Goal: Task Accomplishment & Management: Use online tool/utility

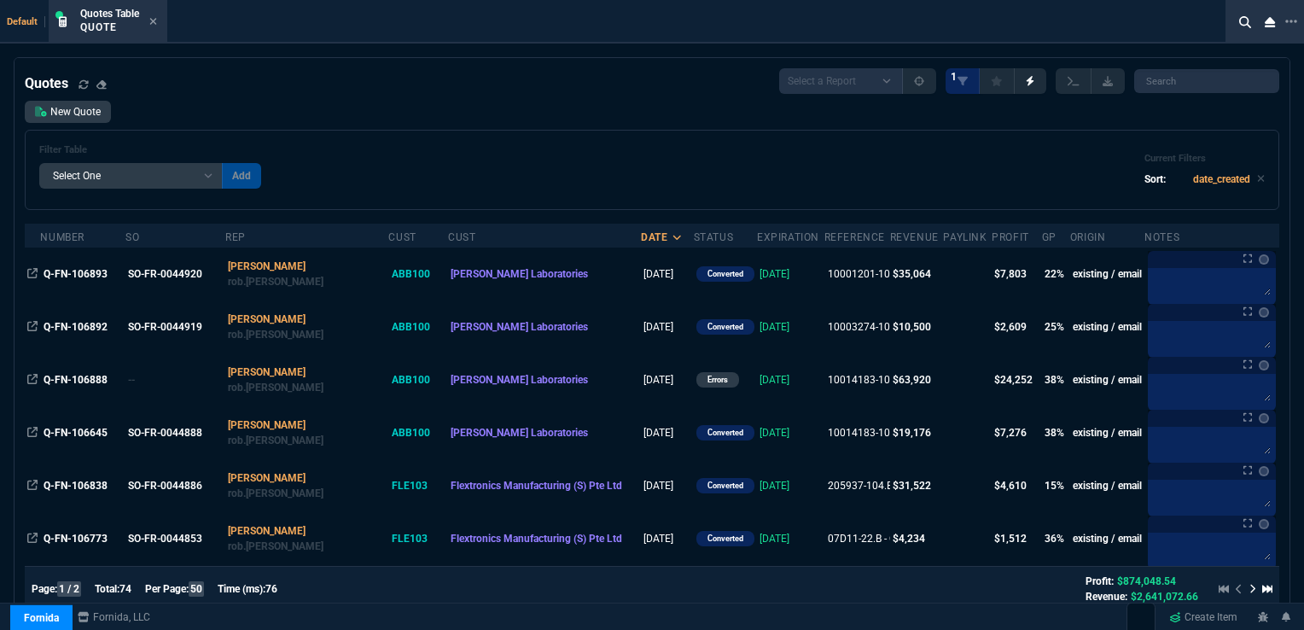
select select "16: [PERSON_NAME]"
select select
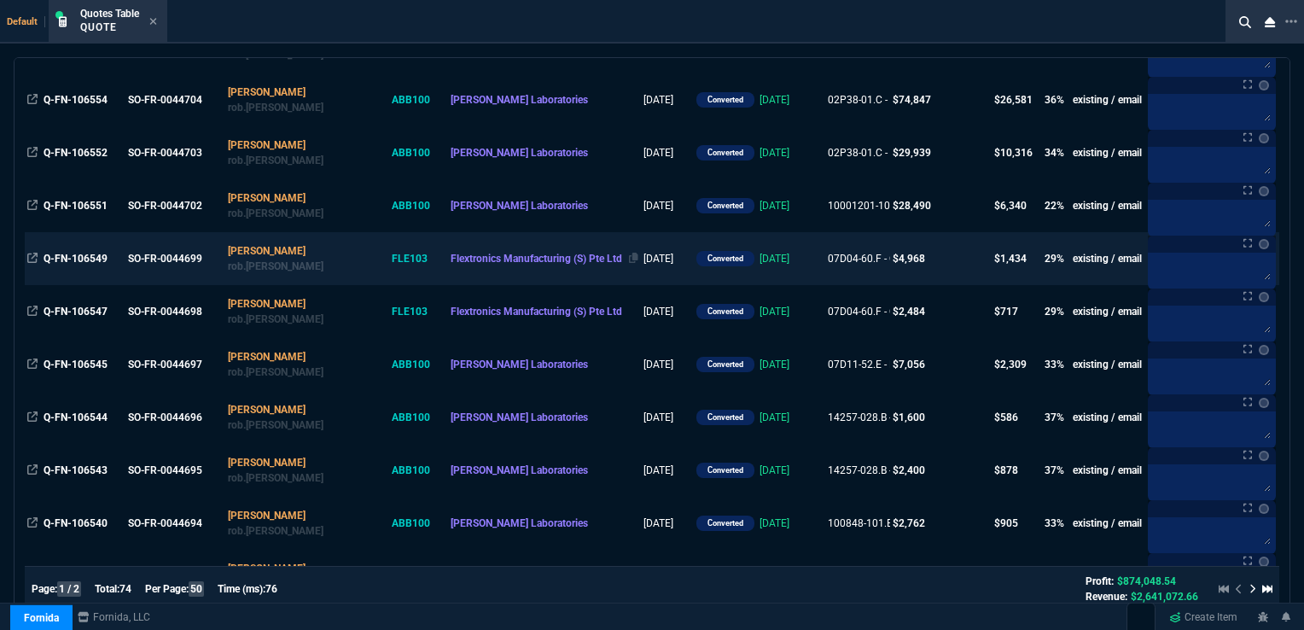
click at [451, 258] on span "Flextronics Manufacturing (S) Pte Ltd" at bounding box center [537, 259] width 172 height 12
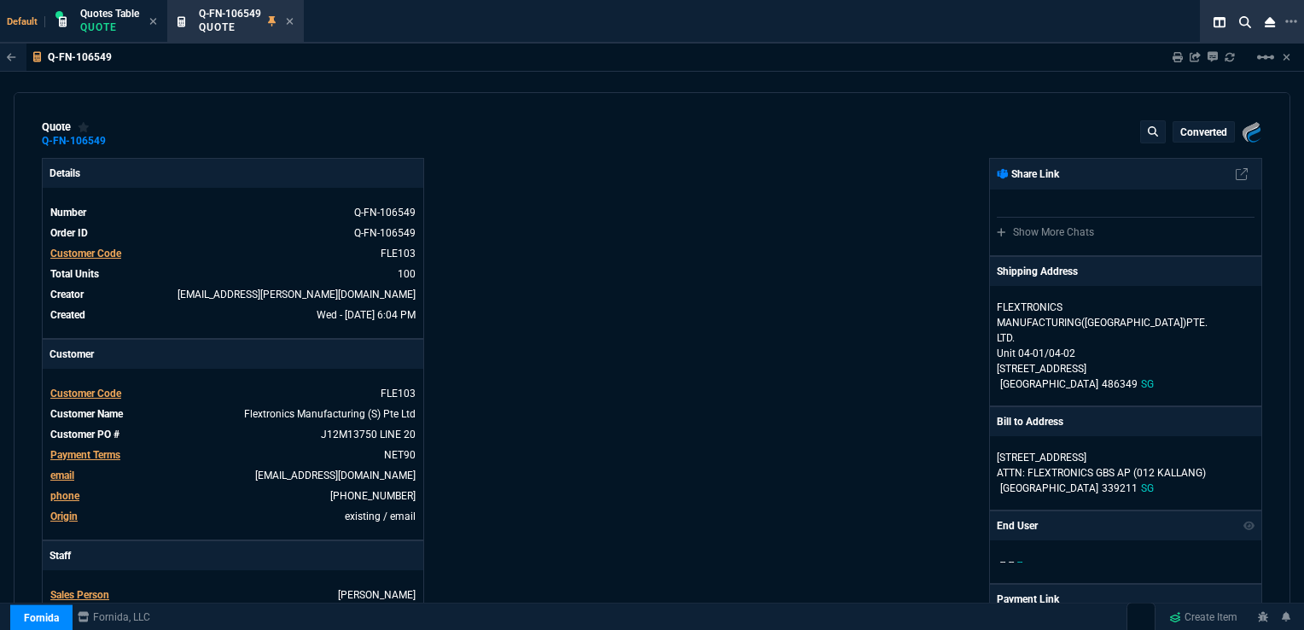
type input "33"
type input "16"
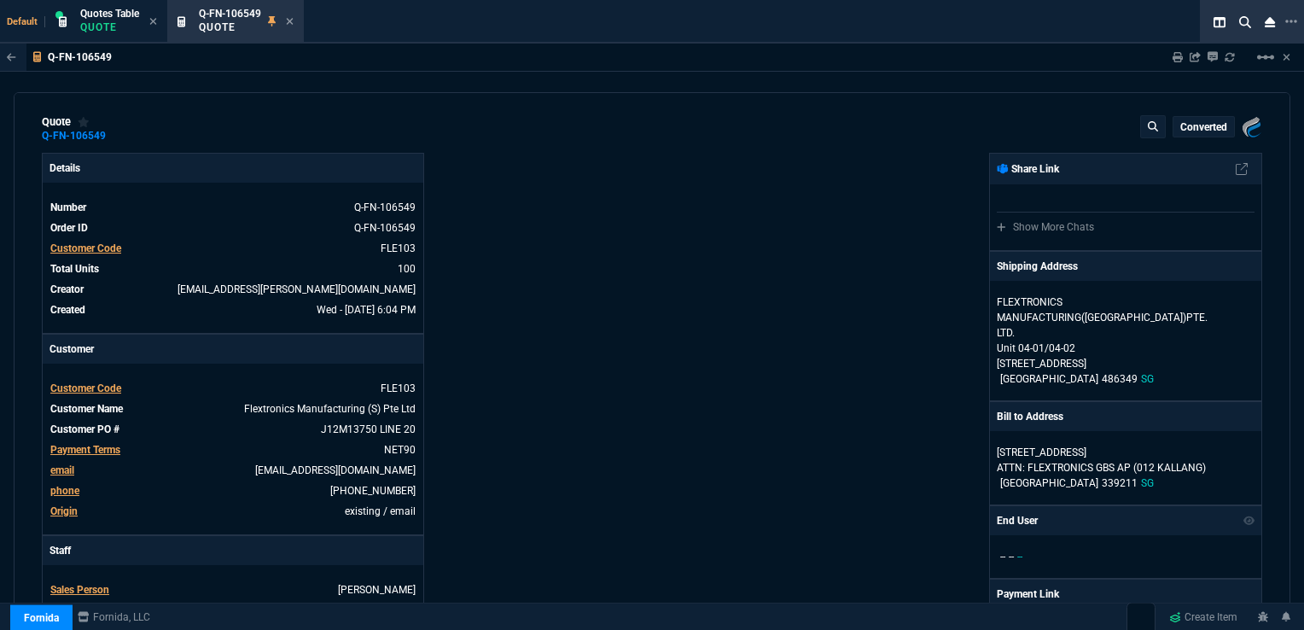
scroll to position [0, 0]
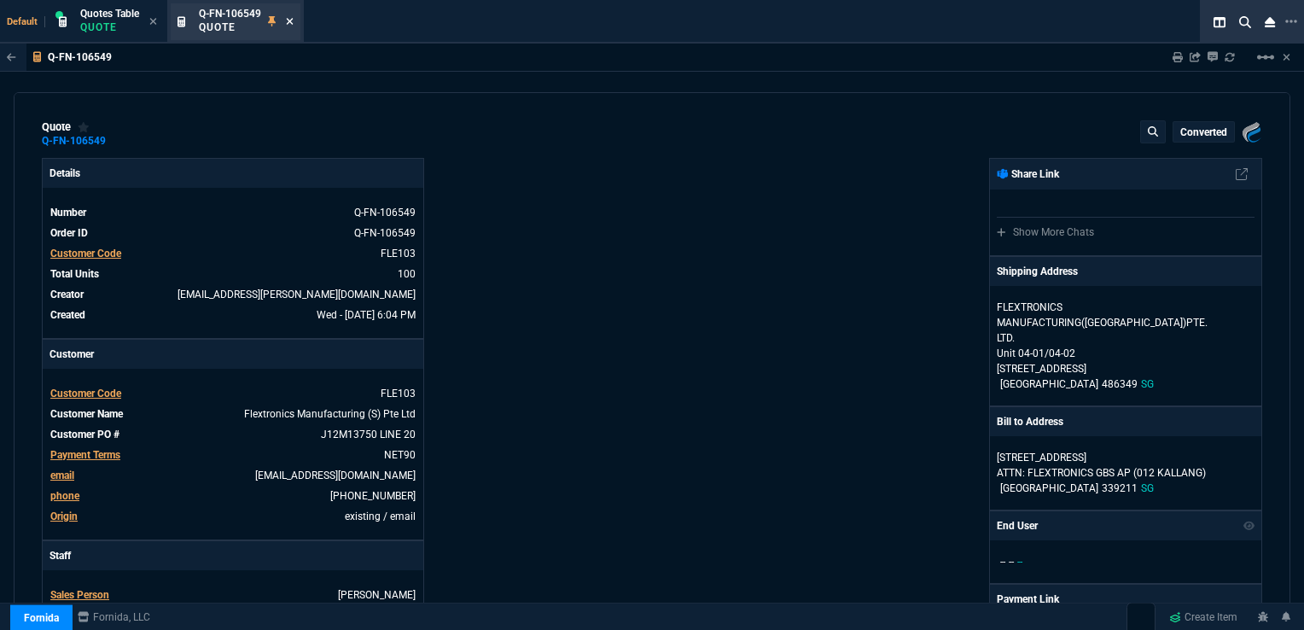
click at [287, 23] on icon at bounding box center [290, 21] width 8 height 10
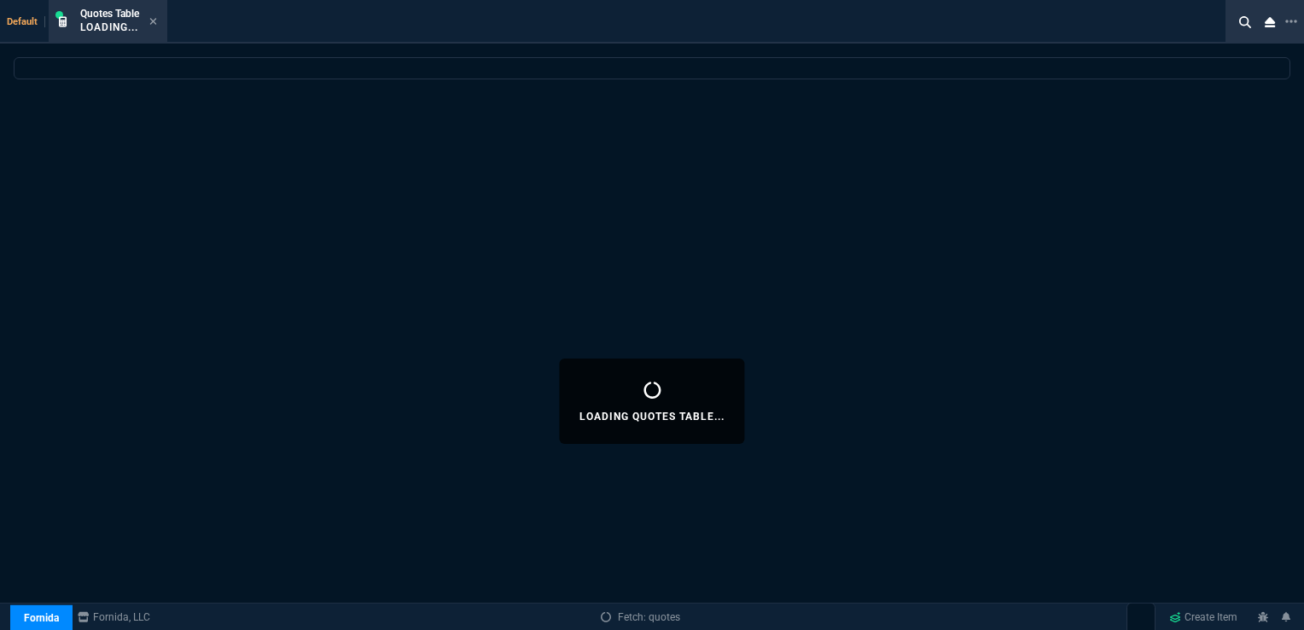
select select
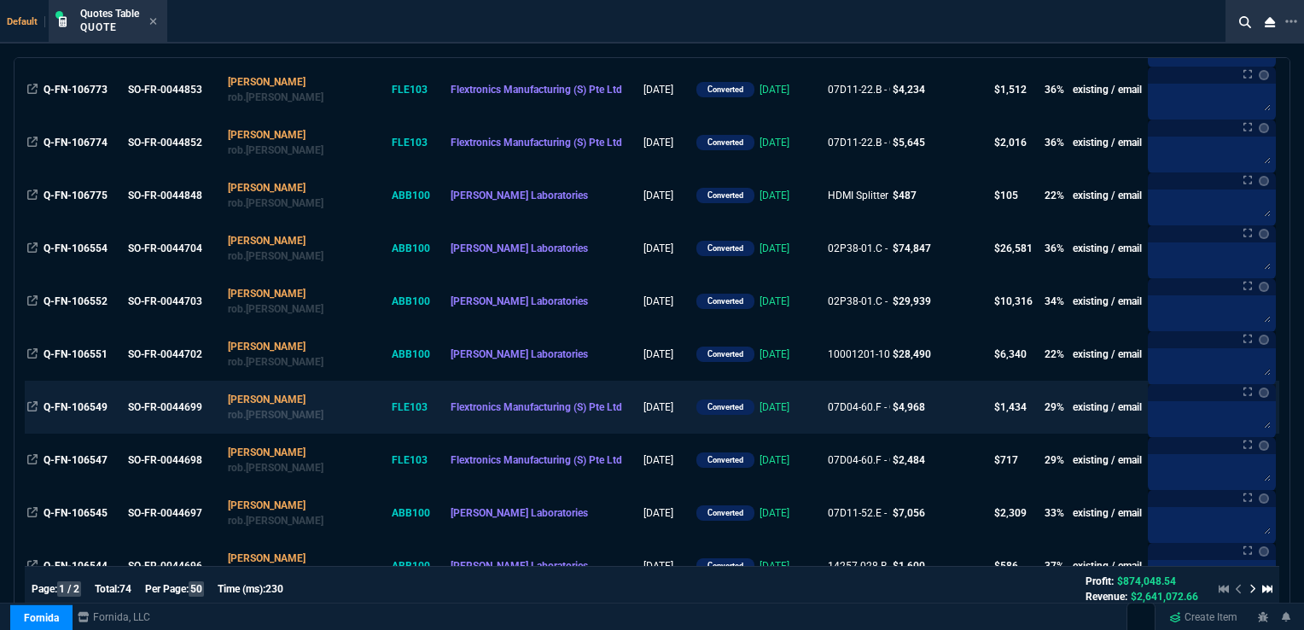
scroll to position [512, 0]
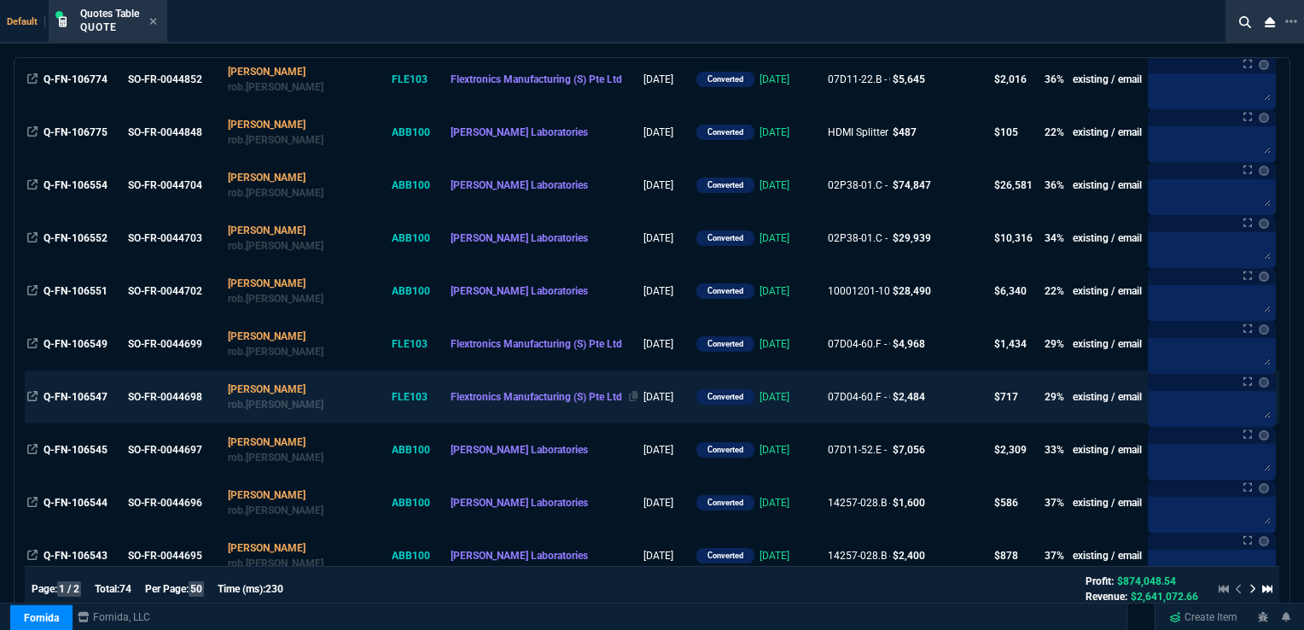
click at [519, 399] on span "Flextronics Manufacturing (S) Pte Ltd" at bounding box center [537, 397] width 172 height 12
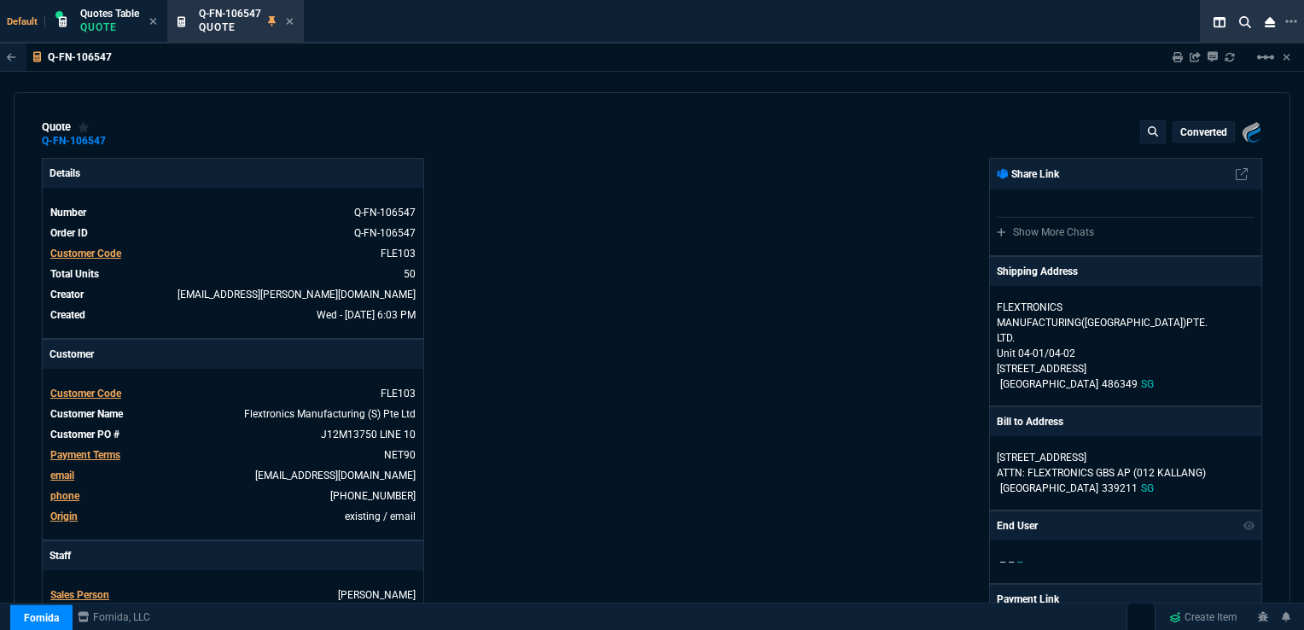
type input "33"
type input "16"
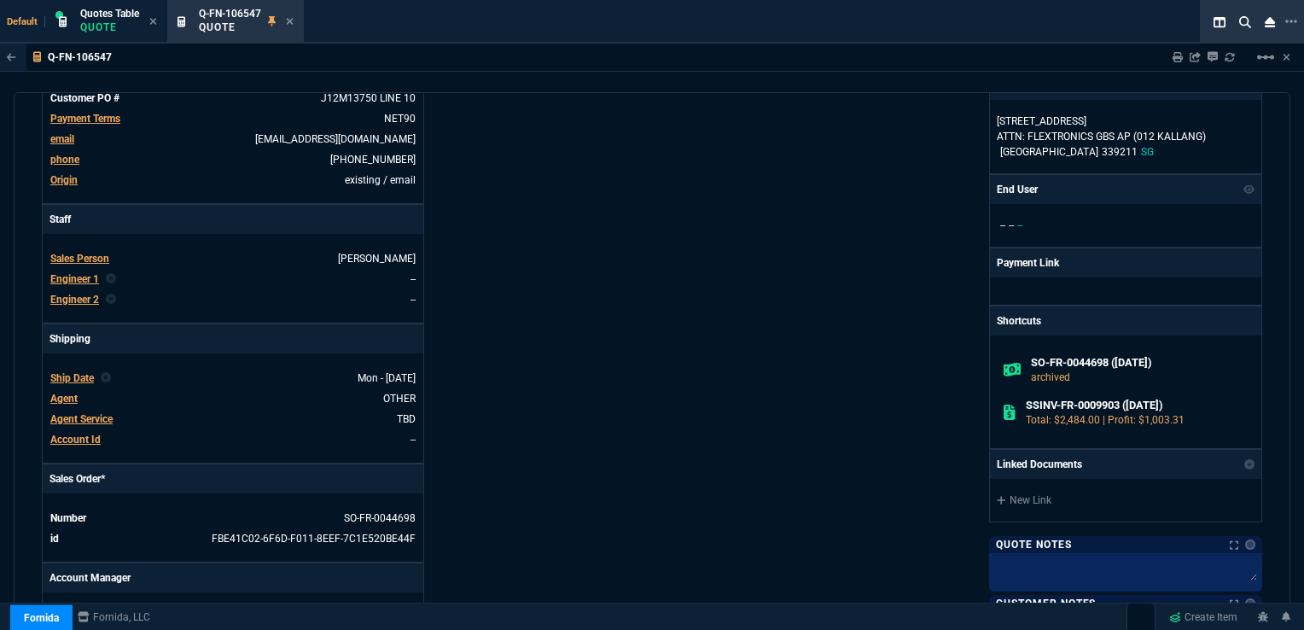
scroll to position [0, 0]
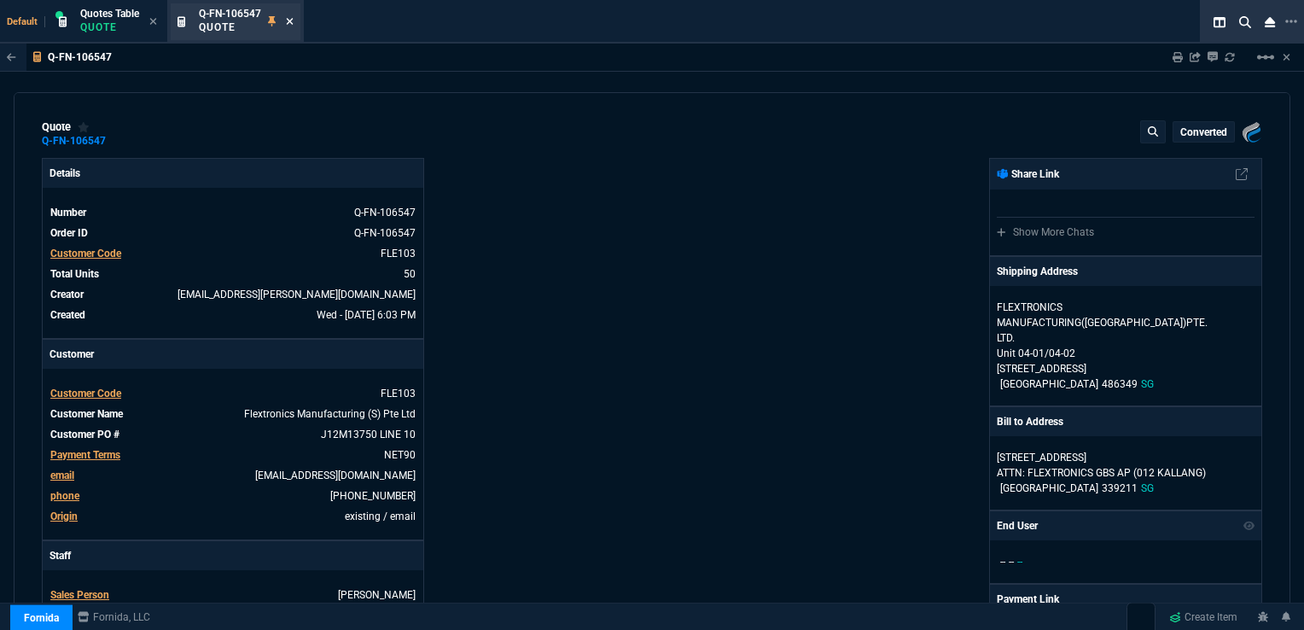
click at [290, 23] on icon at bounding box center [290, 21] width 8 height 10
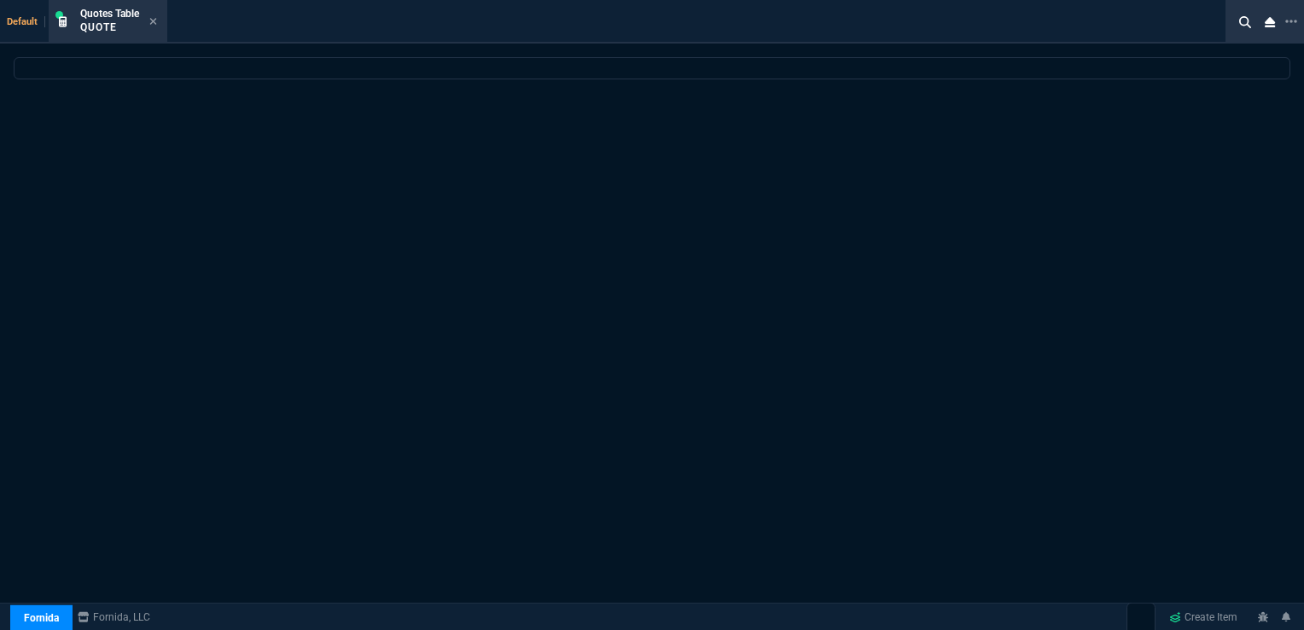
select select
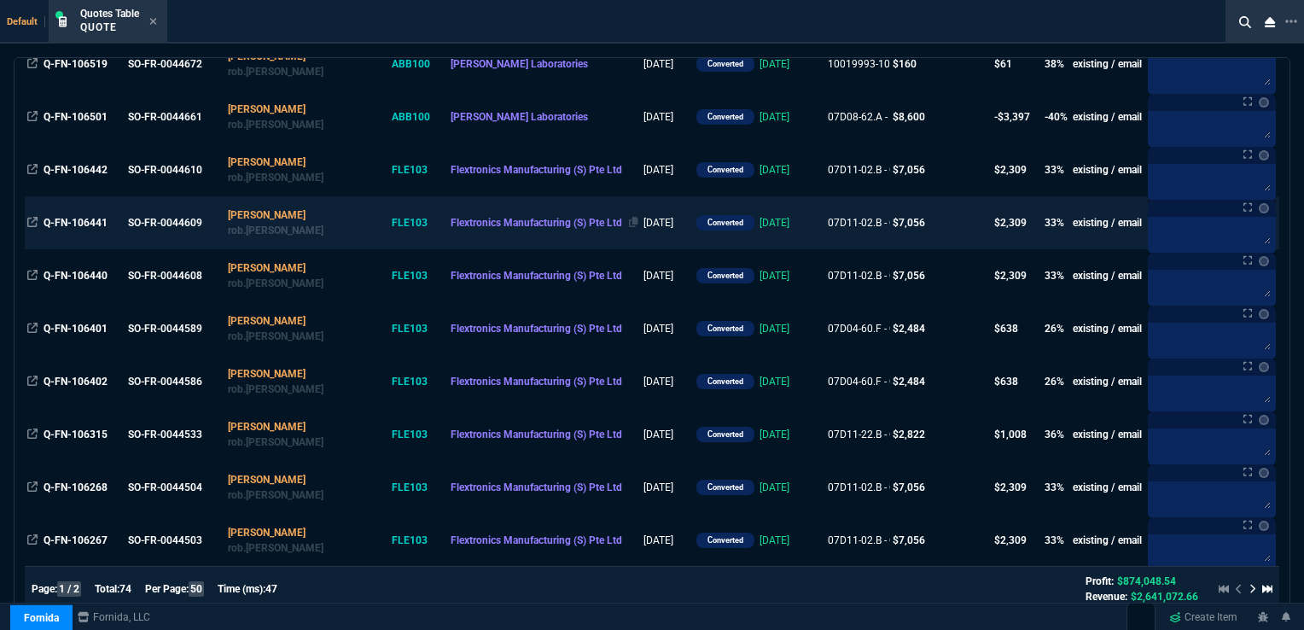
scroll to position [1195, 0]
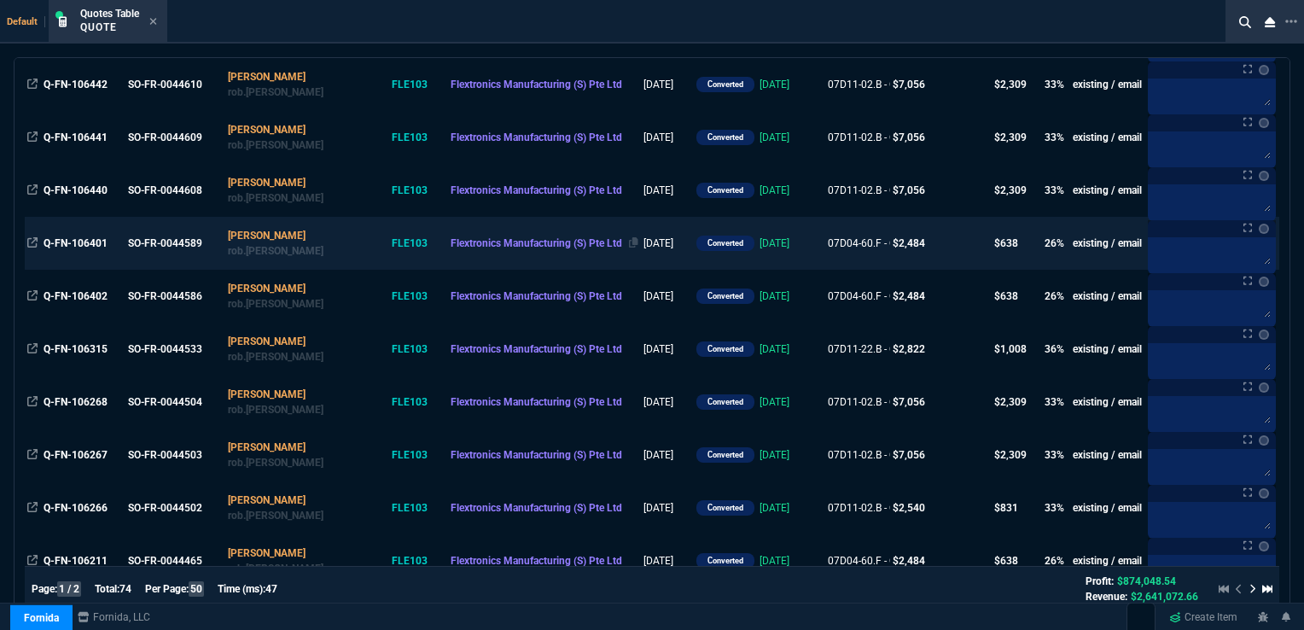
click at [451, 247] on span "Flextronics Manufacturing (S) Pte Ltd" at bounding box center [537, 243] width 172 height 12
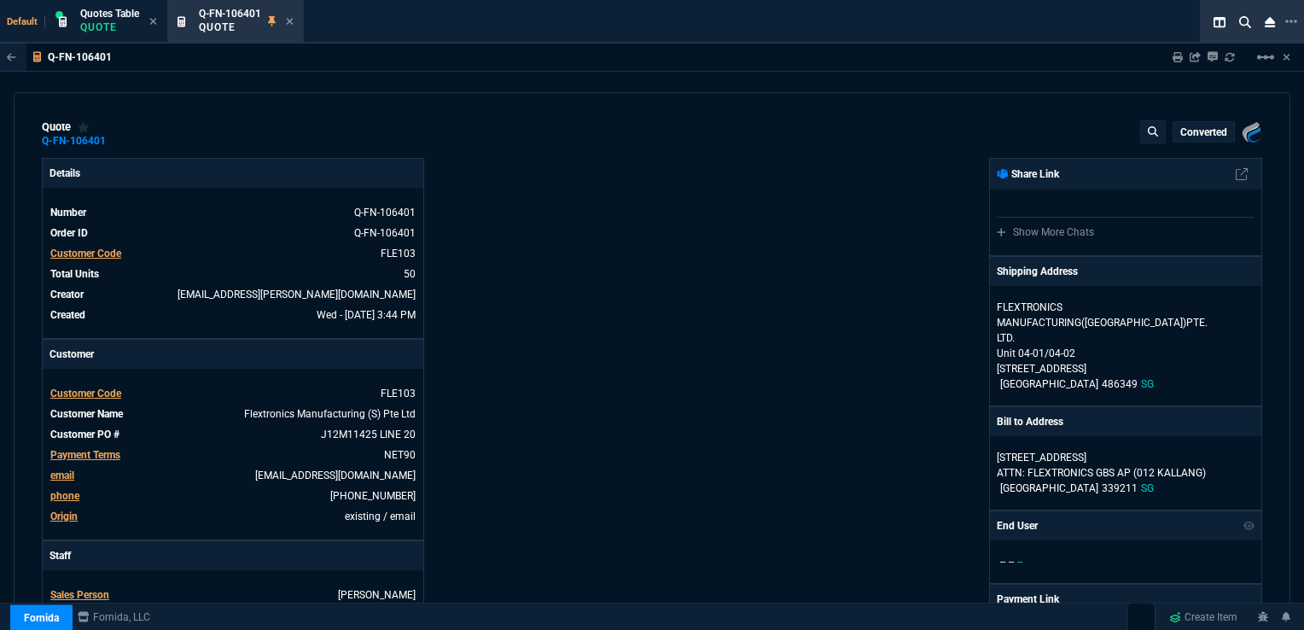
type input "30"
type input "15"
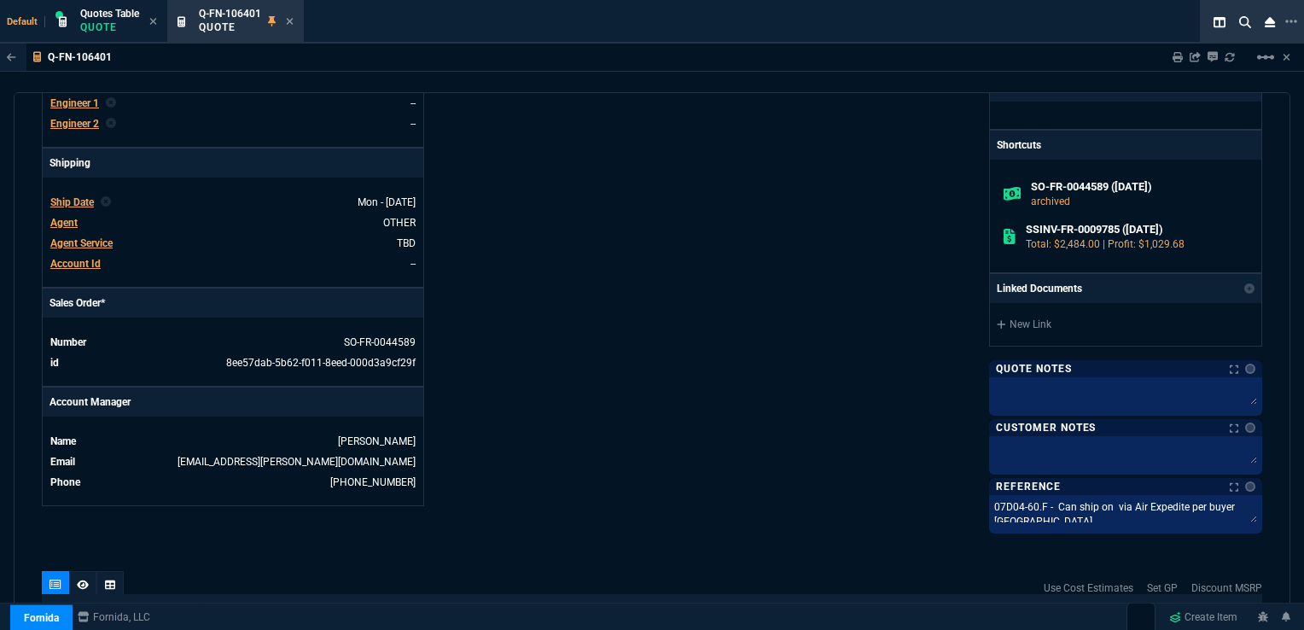
scroll to position [0, 0]
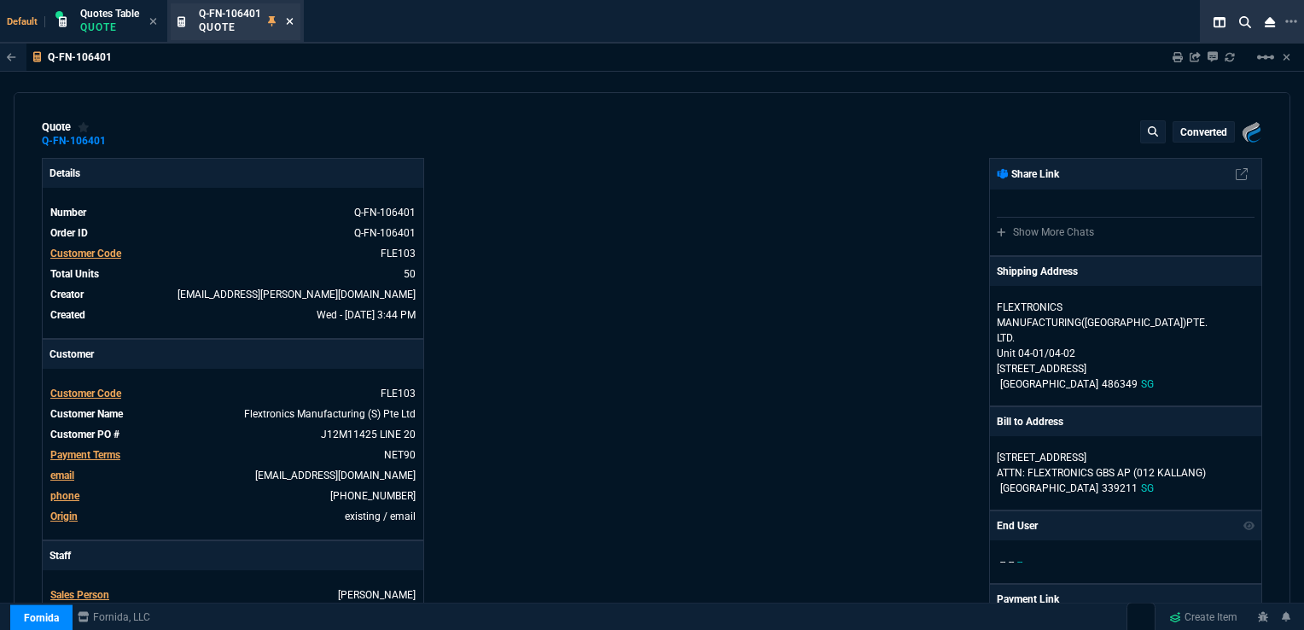
click at [287, 19] on icon at bounding box center [290, 21] width 8 height 10
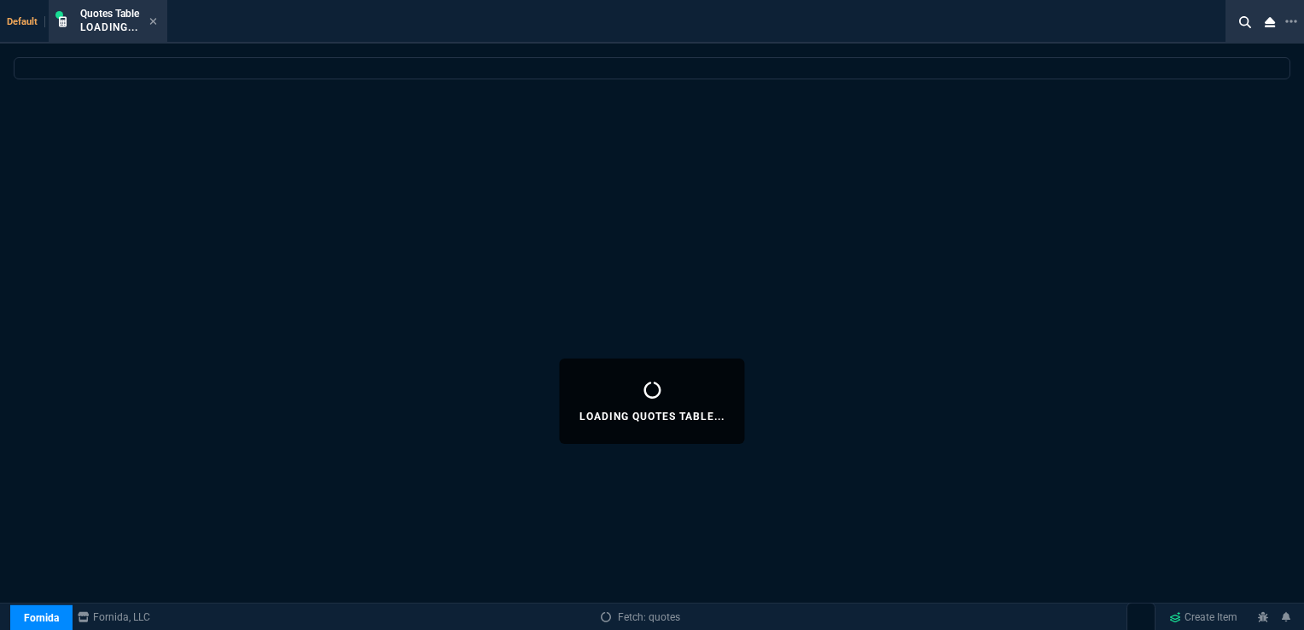
select select
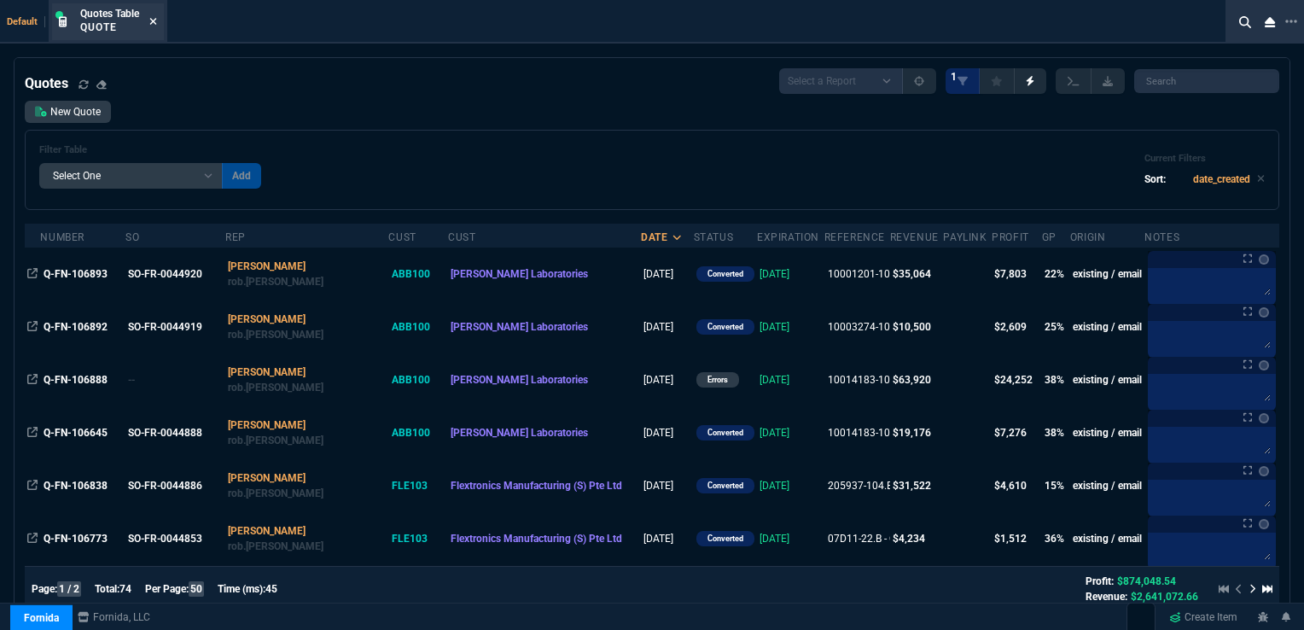
click at [150, 20] on icon at bounding box center [153, 21] width 8 height 10
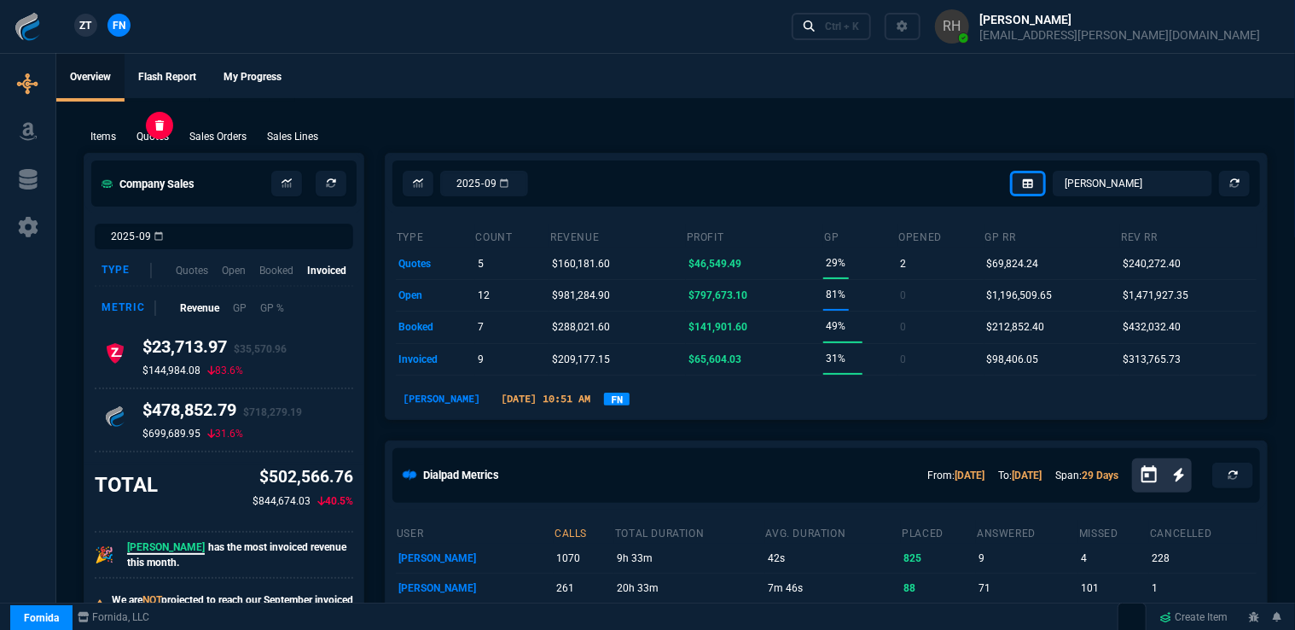
click at [143, 138] on p "Quotes" at bounding box center [153, 136] width 32 height 15
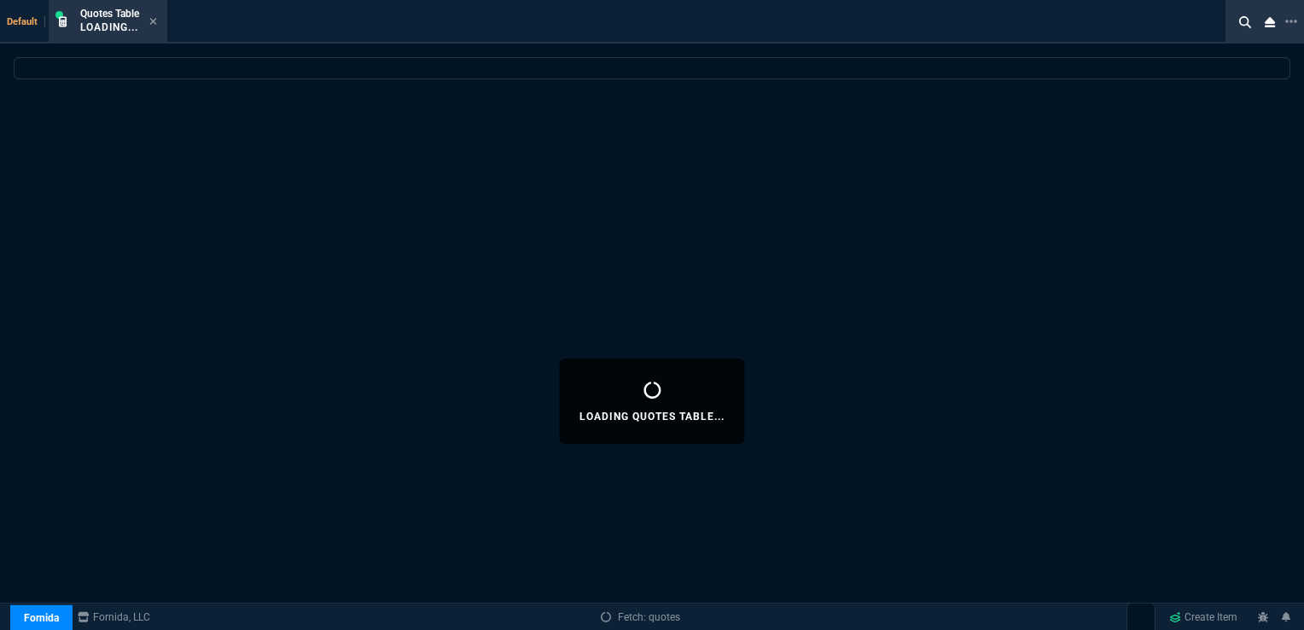
select select
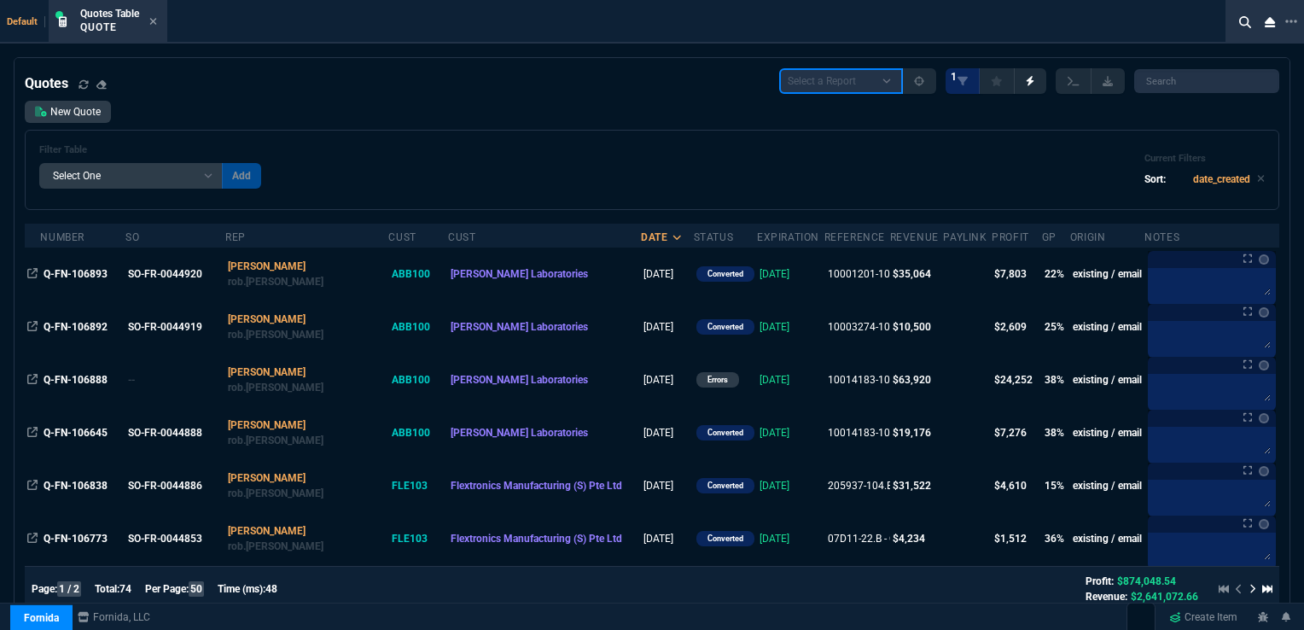
click at [903, 83] on select "Select a Report Fruit (MTD) APPROVED Quotes" at bounding box center [841, 81] width 124 height 26
click at [779, 68] on select "Select a Report Fruit (MTD) APPROVED Quotes" at bounding box center [841, 81] width 124 height 26
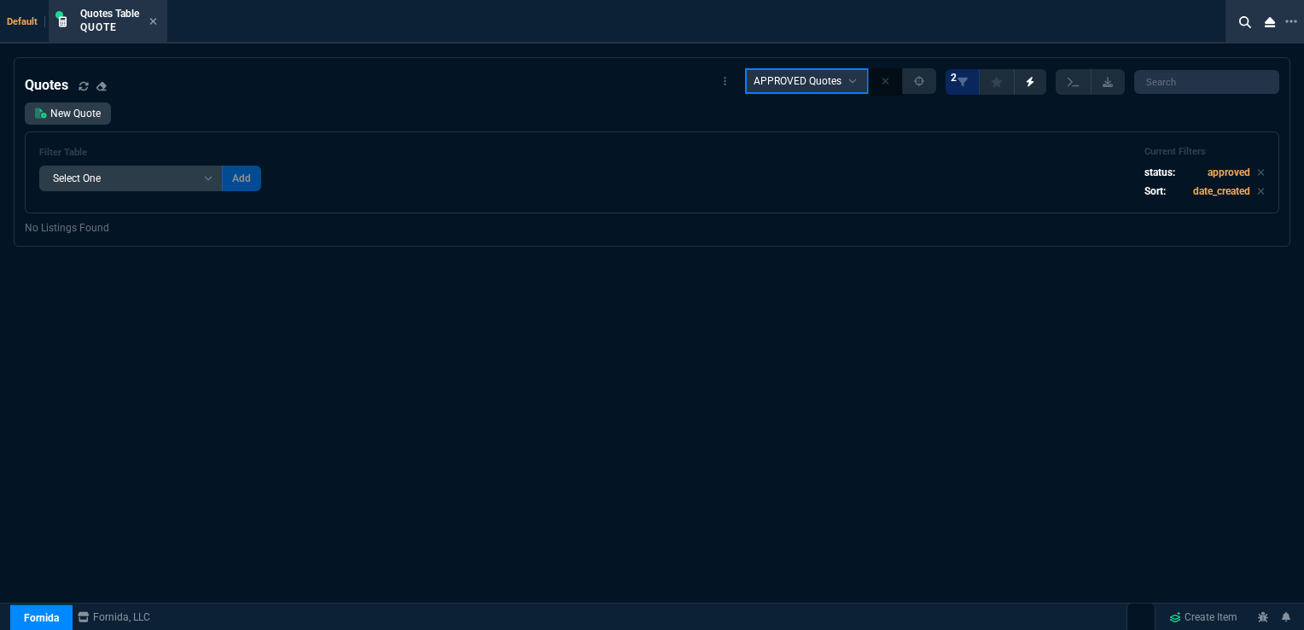
click at [864, 84] on select "Select a Report Fruit (MTD) APPROVED Quotes" at bounding box center [807, 81] width 124 height 26
click at [760, 68] on select "Select a Report Fruit (MTD) APPROVED Quotes" at bounding box center [807, 81] width 124 height 26
click at [862, 84] on select "Select a Report Fruit (MTD) APPROVED Quotes" at bounding box center [807, 81] width 124 height 26
select select "undefined"
click at [760, 68] on select "Select a Report Fruit (MTD) APPROVED Quotes" at bounding box center [807, 81] width 124 height 26
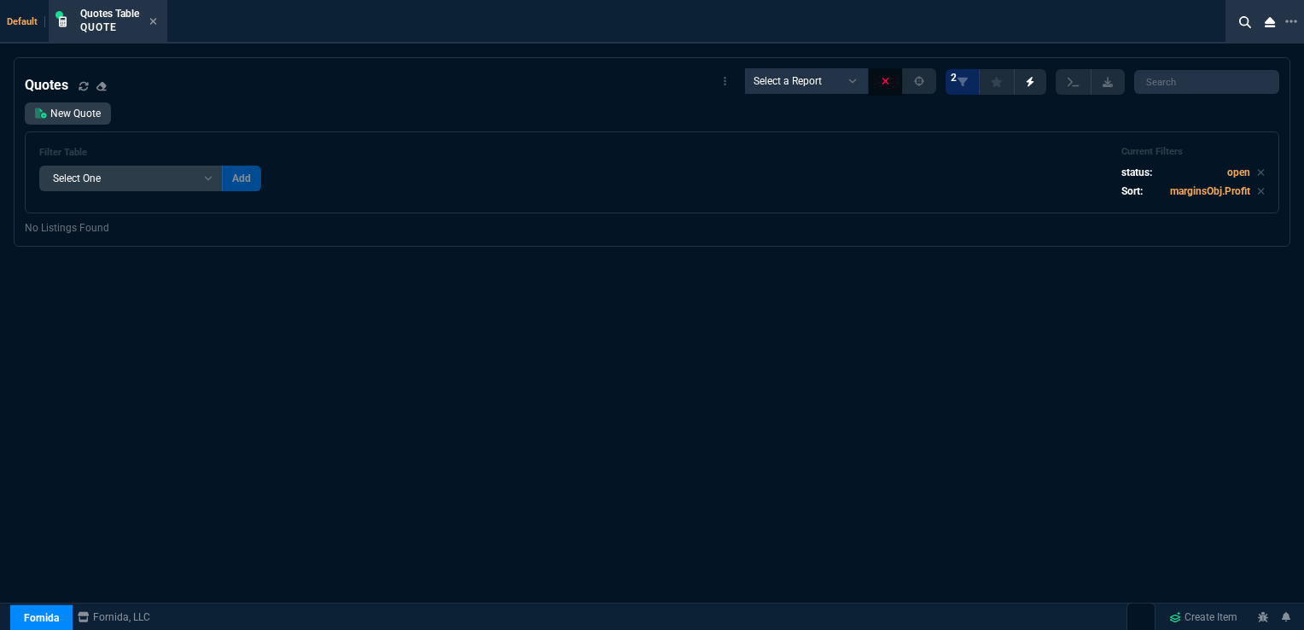
click at [889, 84] on icon at bounding box center [886, 81] width 8 height 10
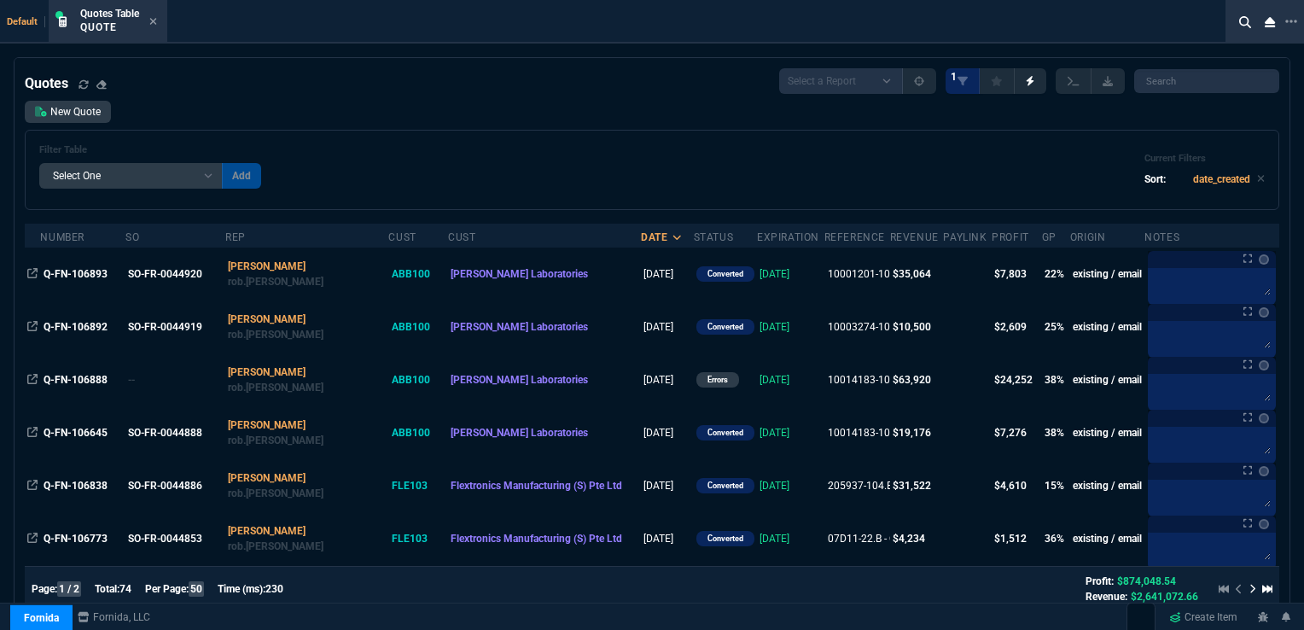
click at [78, 77] on div "Quotes" at bounding box center [70, 83] width 90 height 20
click at [207, 179] on select "Add Filter () creator (creator) Cust (headers.customerNumber) Cust (headers._cu…" at bounding box center [130, 176] width 183 height 26
click at [420, 131] on div "Filter Table Select One Add Filter () creator (creator) Cust (headers.customerN…" at bounding box center [652, 170] width 1254 height 80
click at [1113, 82] on icon at bounding box center [1108, 81] width 10 height 10
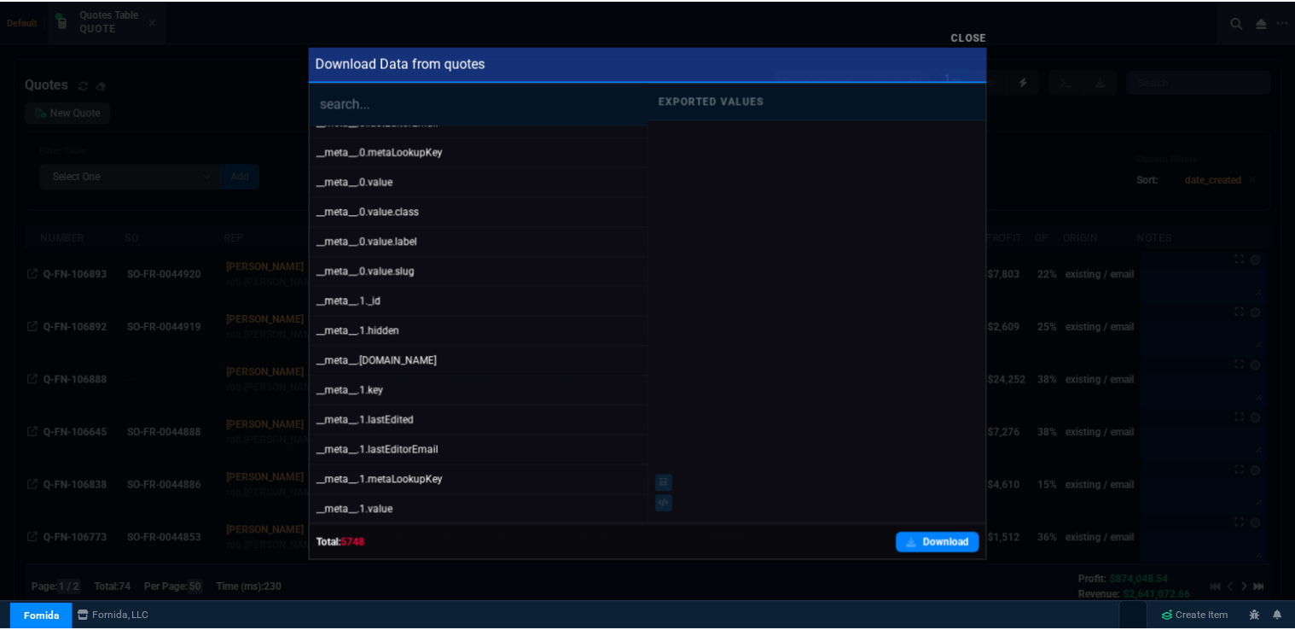
scroll to position [37, 0]
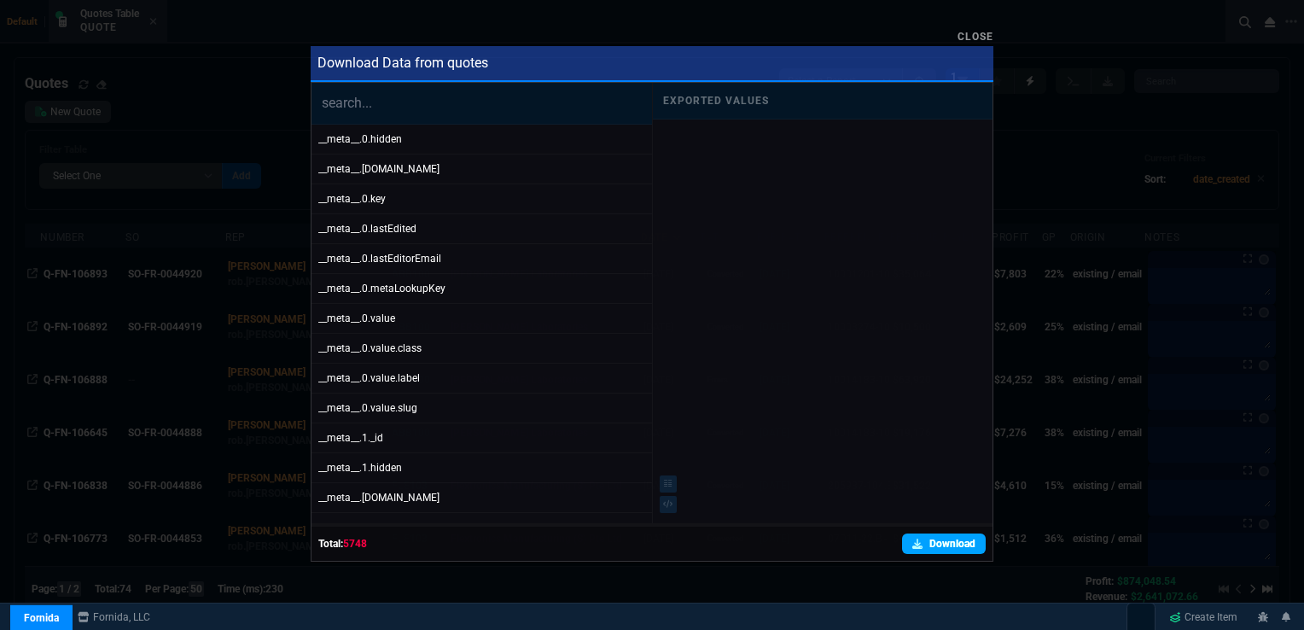
click at [934, 542] on link "Download" at bounding box center [944, 543] width 84 height 20
click at [975, 32] on link "Close" at bounding box center [976, 37] width 36 height 12
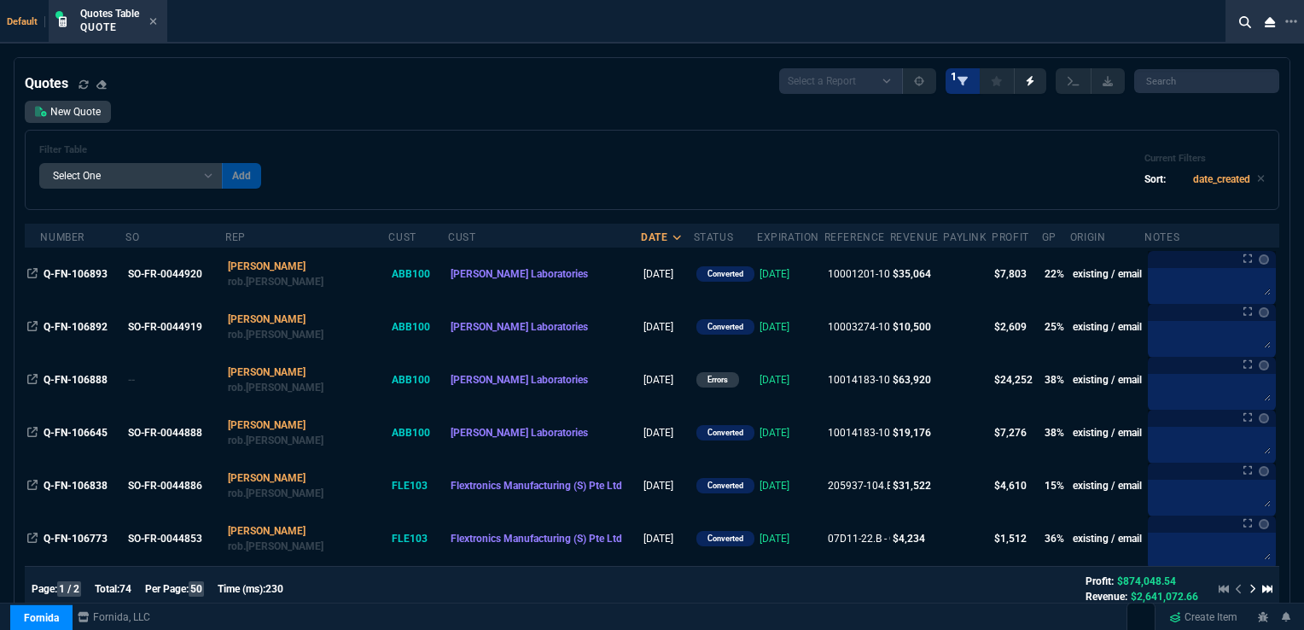
click at [968, 77] on icon at bounding box center [963, 80] width 10 height 9
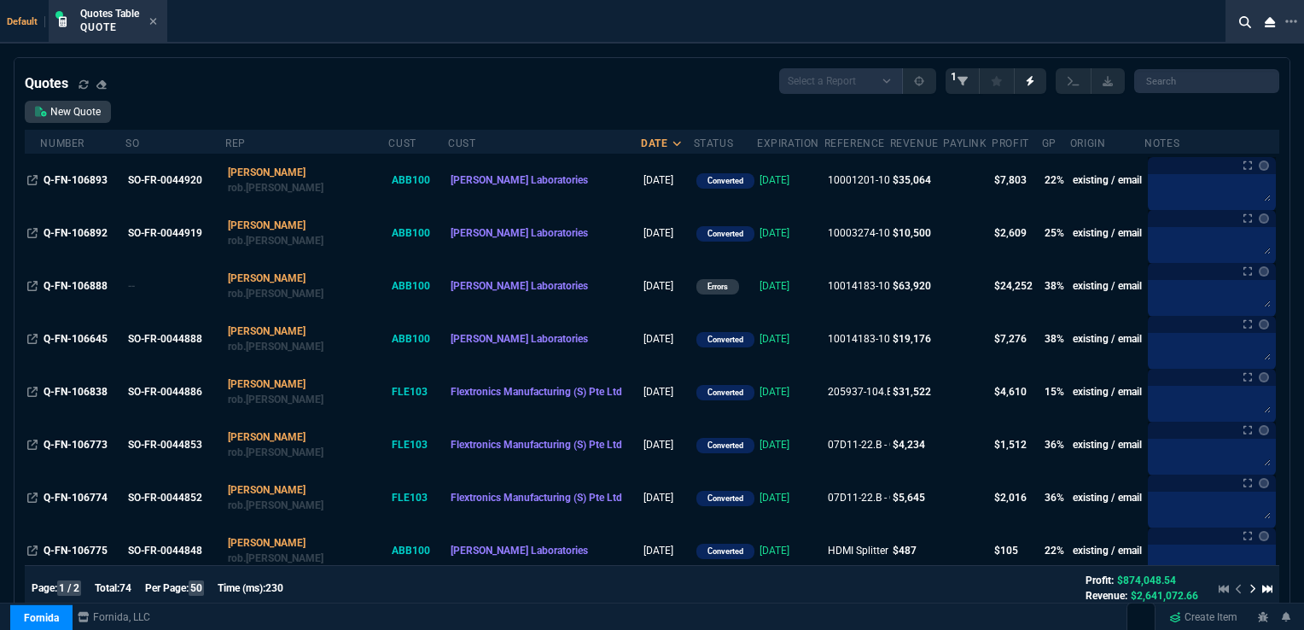
click at [968, 80] on icon at bounding box center [963, 80] width 10 height 9
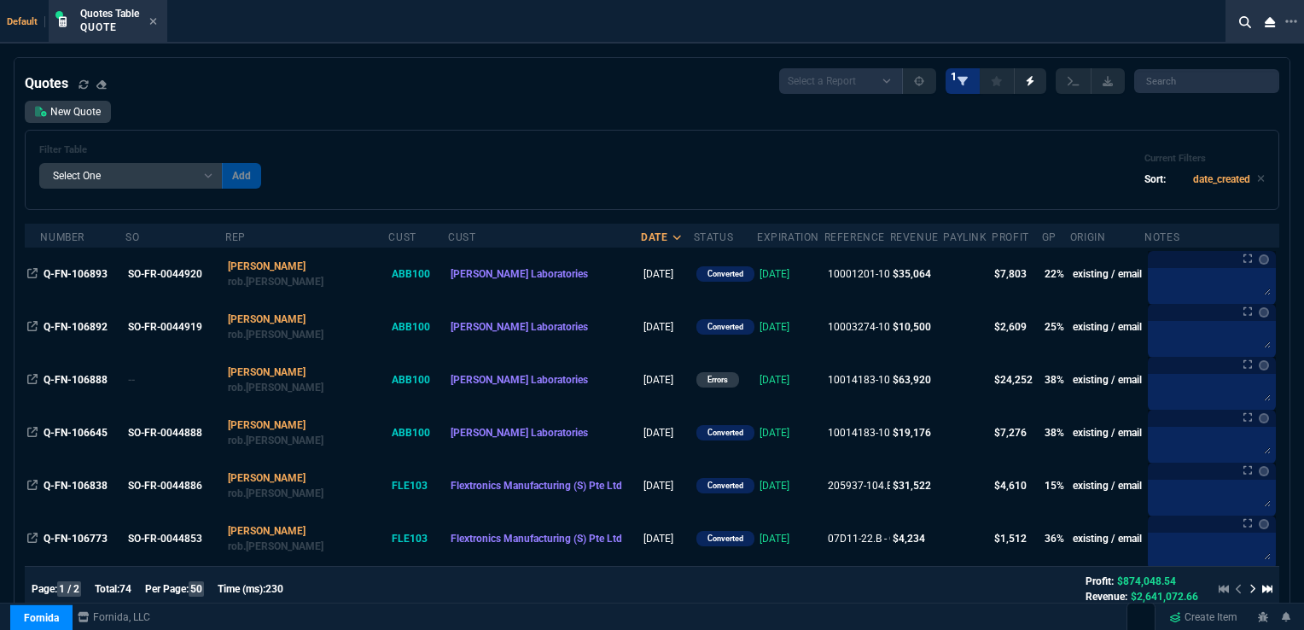
click at [968, 80] on icon at bounding box center [963, 80] width 10 height 9
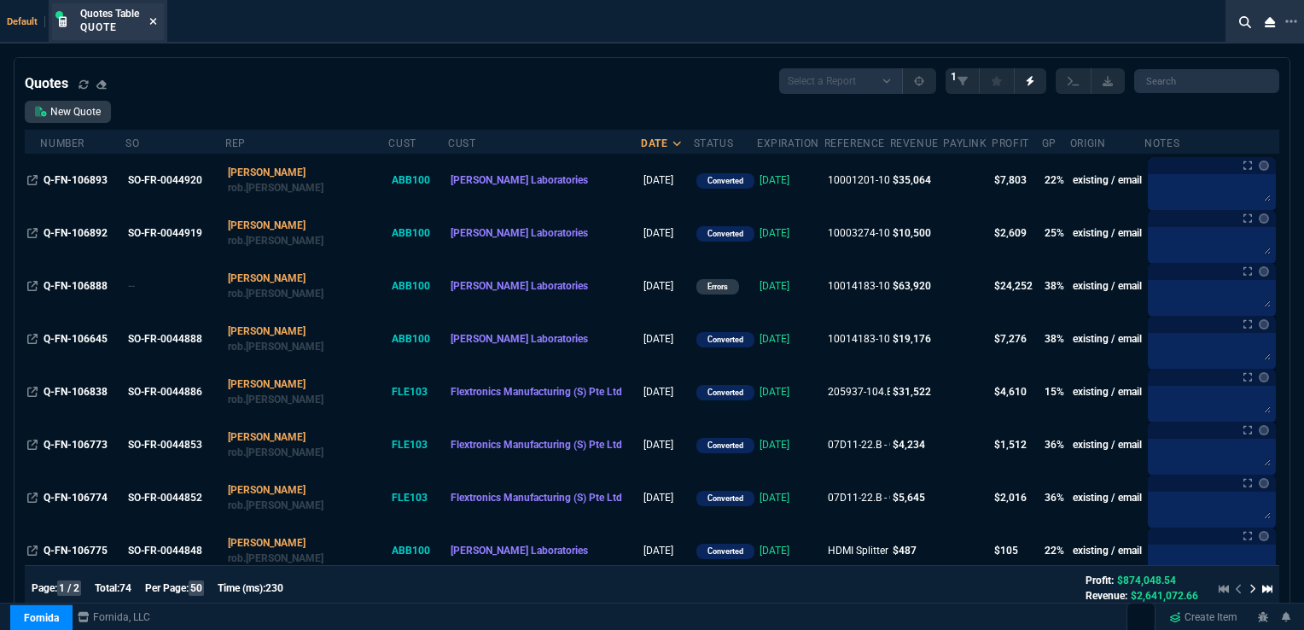
click at [154, 17] on icon at bounding box center [153, 21] width 8 height 10
